Goal: Task Accomplishment & Management: Manage account settings

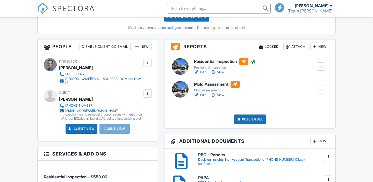
click at [220, 96] on link "View" at bounding box center [217, 94] width 13 height 5
click at [322, 89] on div at bounding box center [321, 89] width 5 height 5
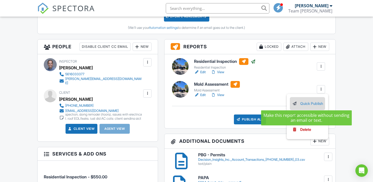
click at [308, 103] on link "Quick Publish" at bounding box center [307, 104] width 31 height 6
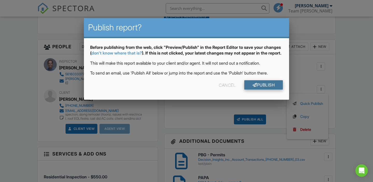
click at [270, 89] on link "Publish" at bounding box center [263, 84] width 39 height 9
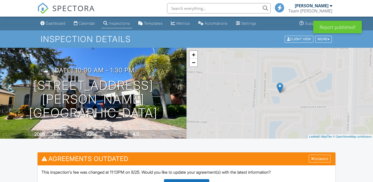
drag, startPoint x: 0, startPoint y: 0, endPoint x: 257, endPoint y: 92, distance: 273.5
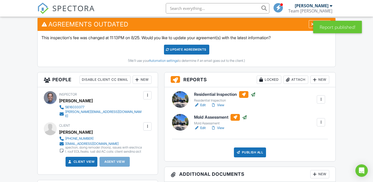
scroll to position [136, 0]
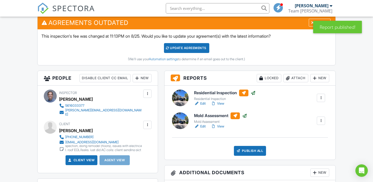
click at [250, 150] on div "Publish All" at bounding box center [250, 151] width 32 height 10
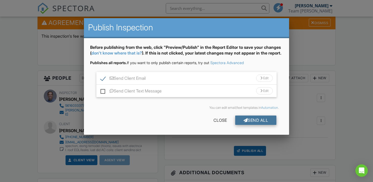
click at [258, 125] on div "Send All" at bounding box center [255, 119] width 41 height 9
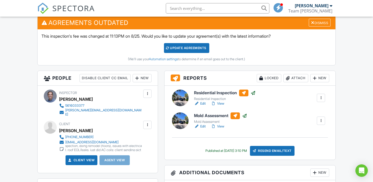
click at [321, 121] on div at bounding box center [321, 120] width 5 height 5
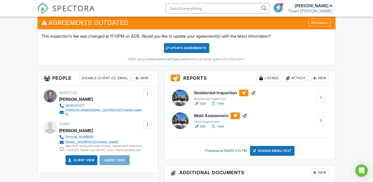
click at [221, 127] on link "View" at bounding box center [217, 126] width 13 height 5
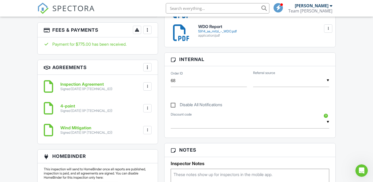
scroll to position [348, 0]
